Goal: Information Seeking & Learning: Find specific page/section

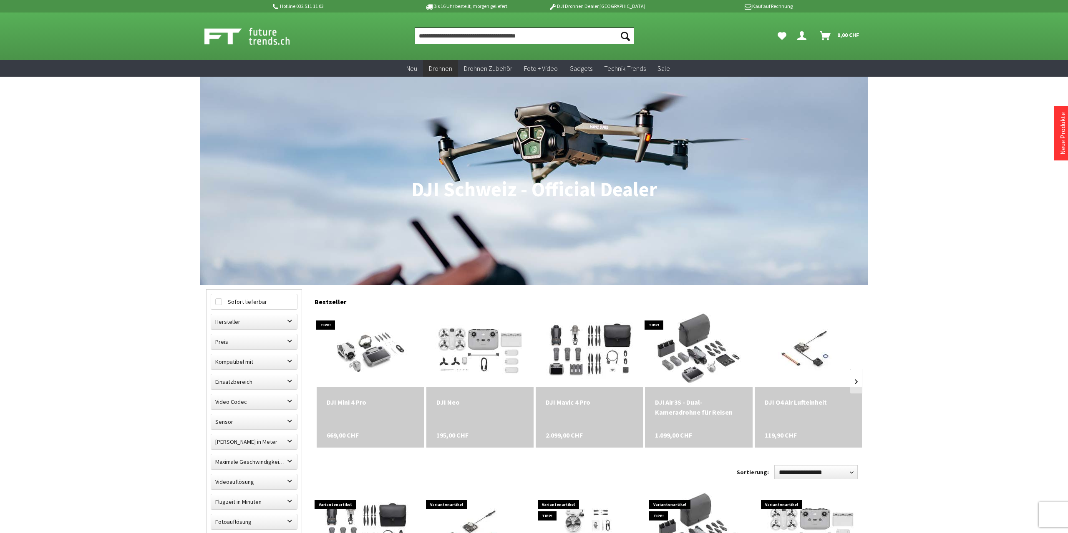
click at [445, 38] on input "Produkt, Marke, Kategorie, EAN, Artikelnummer…" at bounding box center [524, 36] width 219 height 17
type input "***"
click at [616, 28] on button "Suchen" at bounding box center [625, 36] width 18 height 17
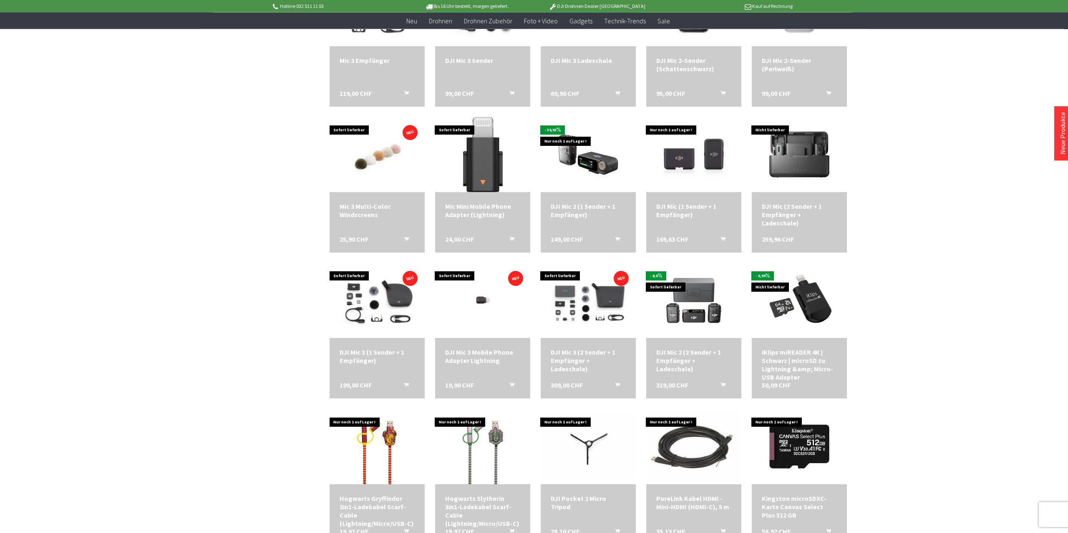
scroll to position [340, 0]
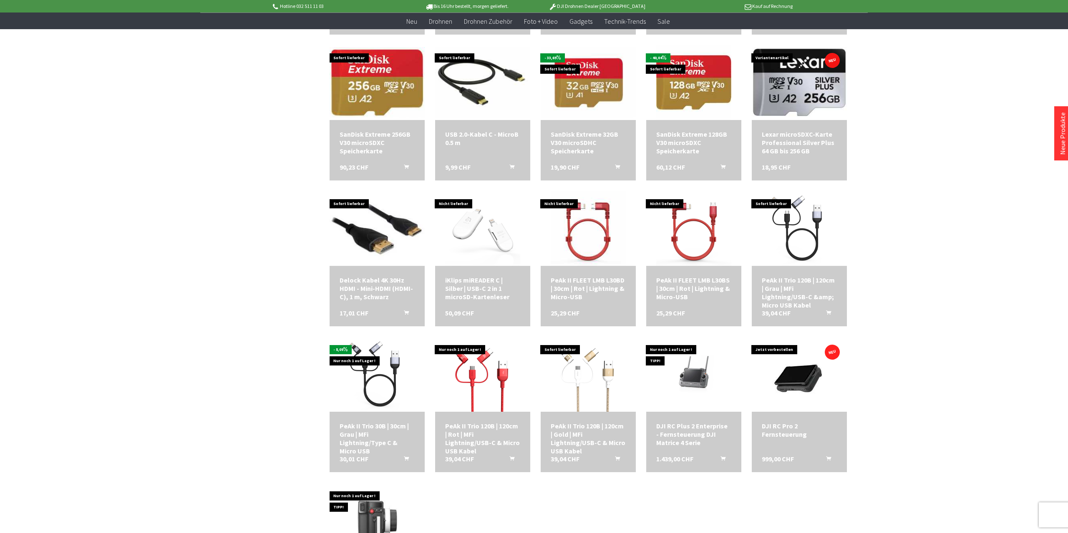
scroll to position [936, 0]
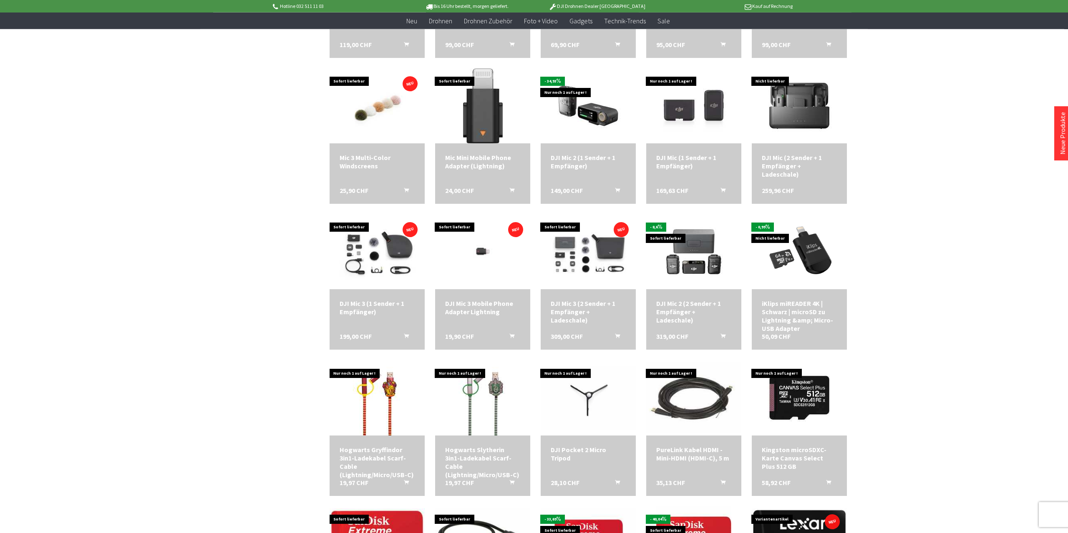
scroll to position [383, 0]
